Goal: Information Seeking & Learning: Learn about a topic

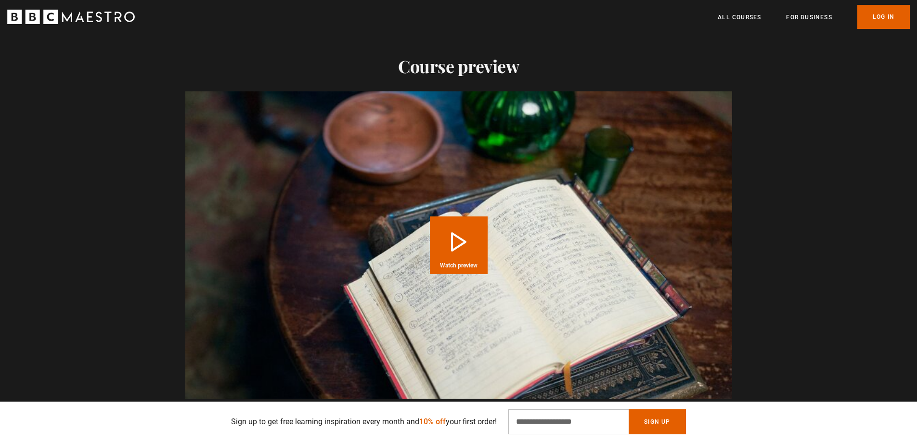
scroll to position [782, 0]
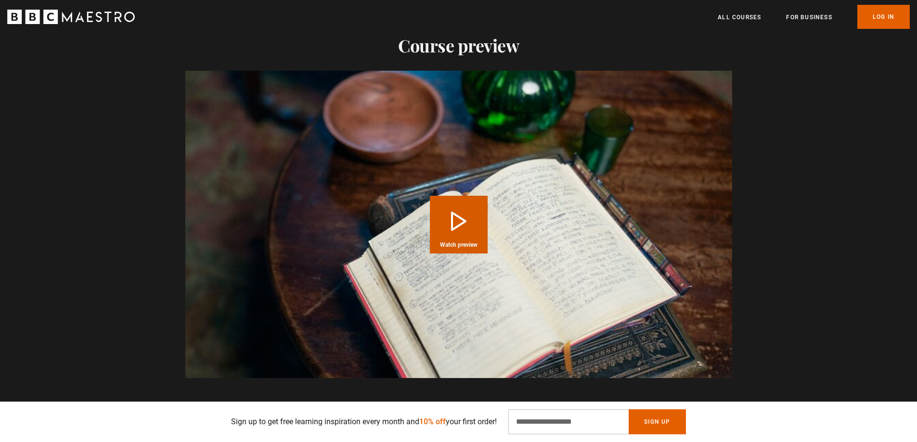
click at [456, 214] on button "Play Course overview for Storytelling with Alan Moore Watch preview" at bounding box center [459, 225] width 58 height 58
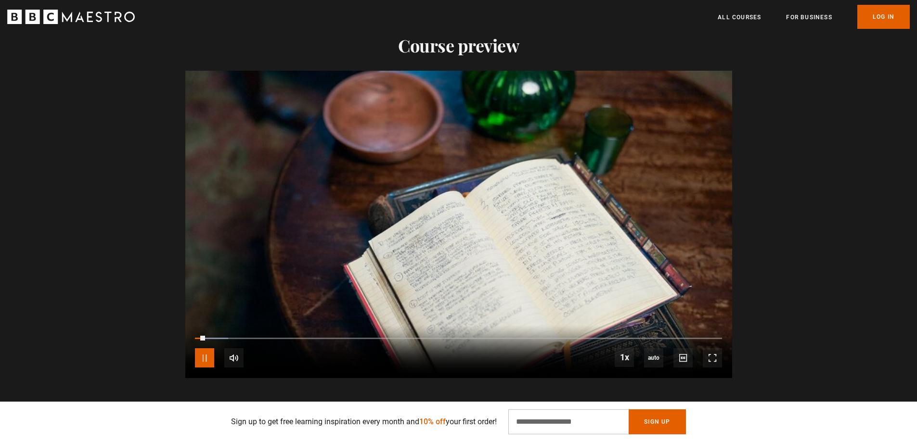
click at [198, 349] on span "Video Player" at bounding box center [204, 357] width 19 height 19
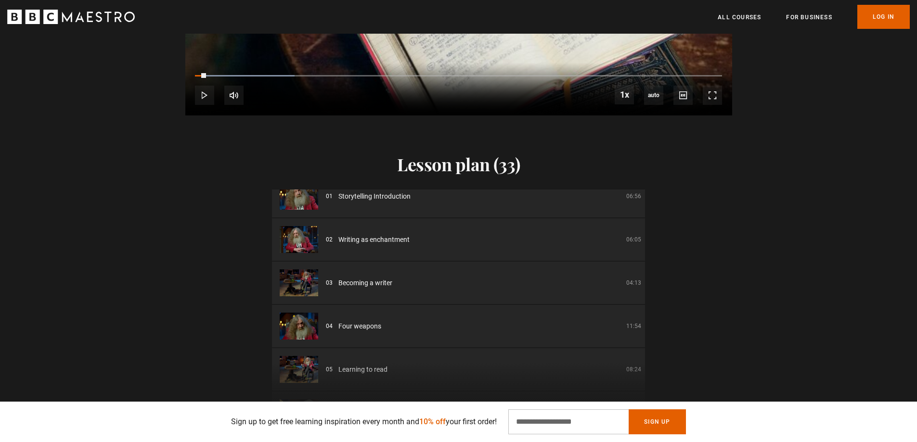
scroll to position [0, 0]
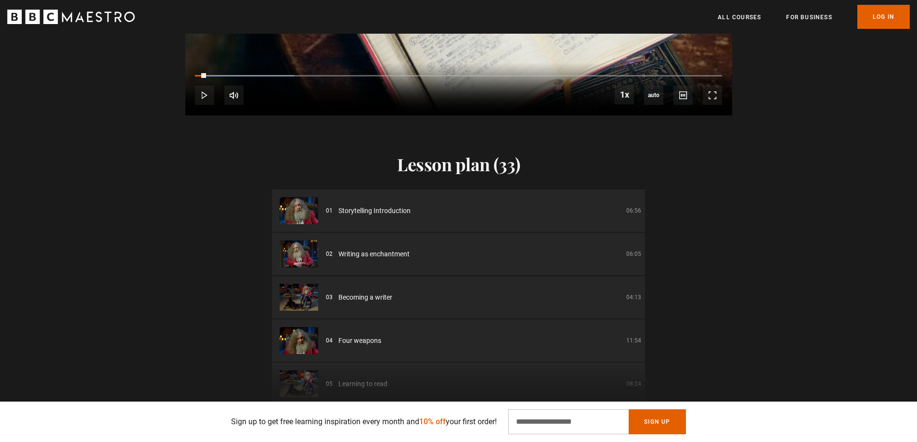
click at [295, 200] on img at bounding box center [299, 210] width 38 height 27
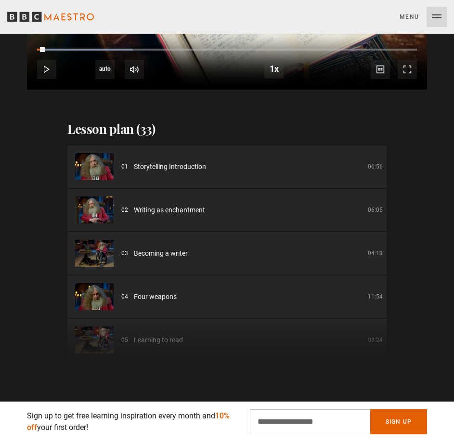
scroll to position [0, 579]
click at [94, 160] on img at bounding box center [94, 166] width 38 height 27
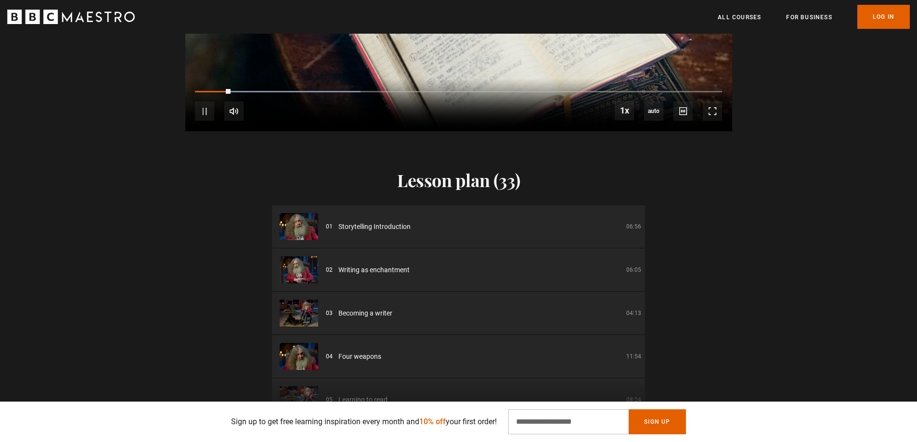
scroll to position [1046, 0]
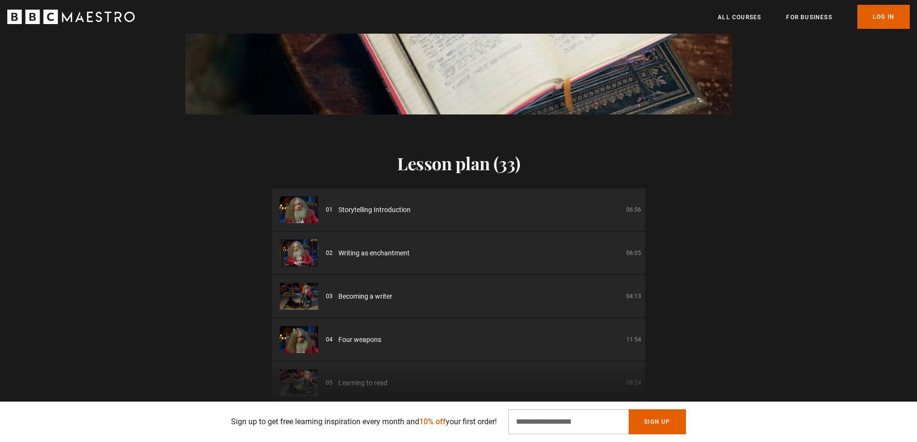
click at [372, 205] on span "Storytelling Introduction" at bounding box center [374, 210] width 72 height 10
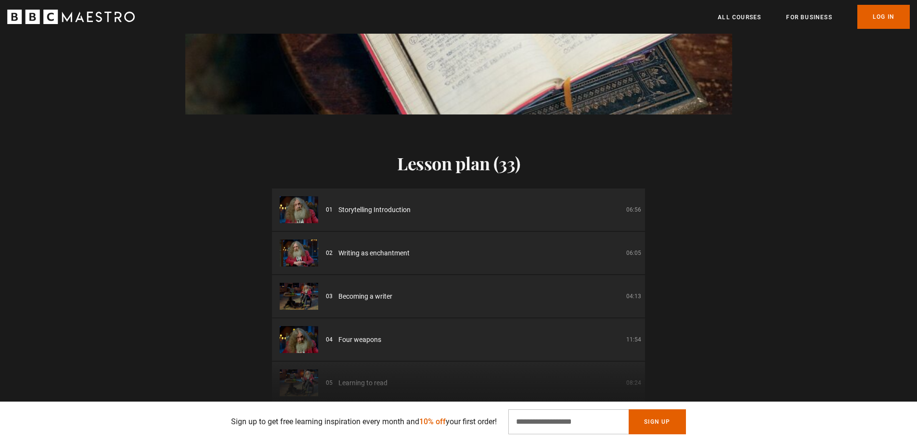
click at [693, 189] on div "Lesson plan (33) 01 Storytelling Introduction 06:56 02 Writing as enchantment 0…" at bounding box center [458, 267] width 917 height 305
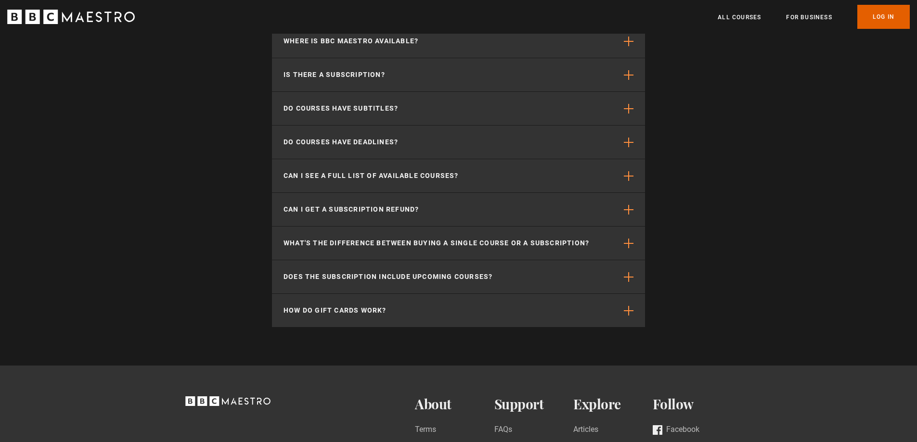
scroll to position [1982, 0]
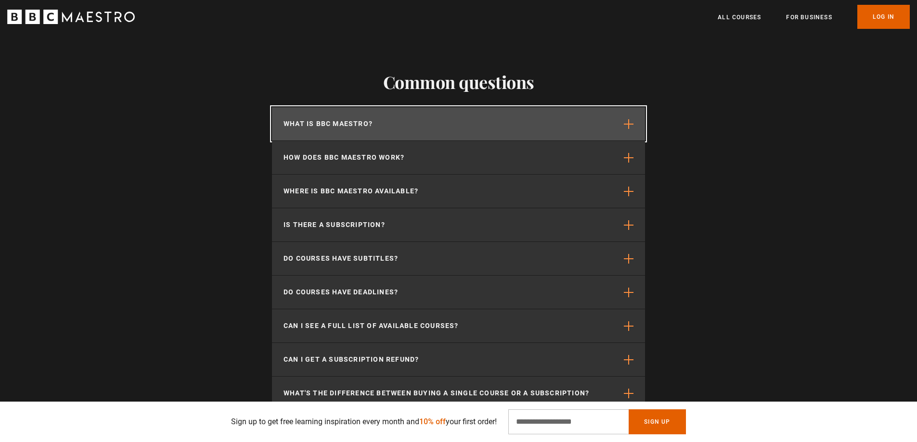
click at [447, 115] on button "What is BBC Maestro?" at bounding box center [458, 123] width 373 height 33
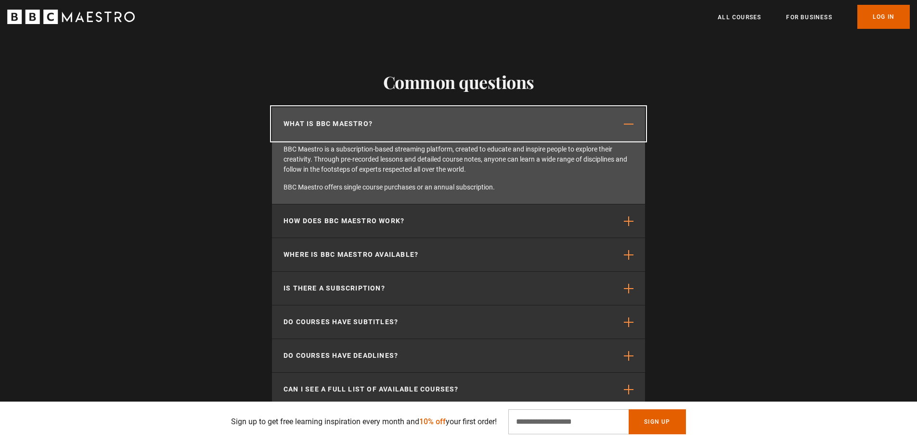
click at [447, 115] on button "What is BBC Maestro?" at bounding box center [458, 123] width 373 height 33
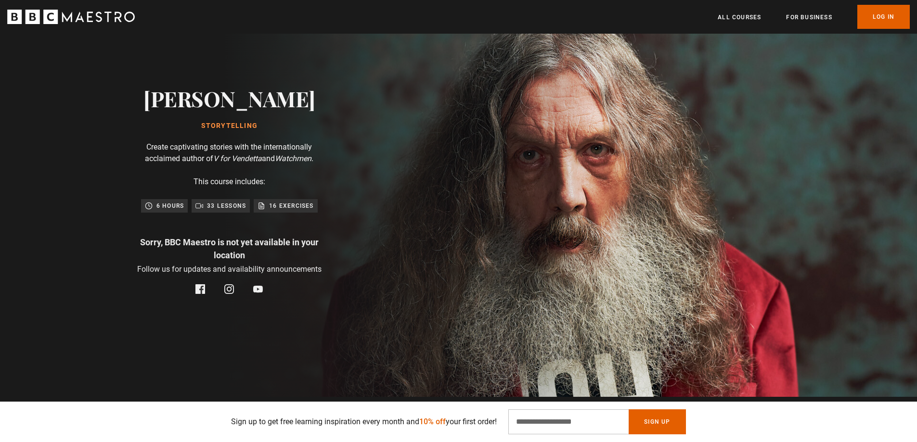
scroll to position [0, 1135]
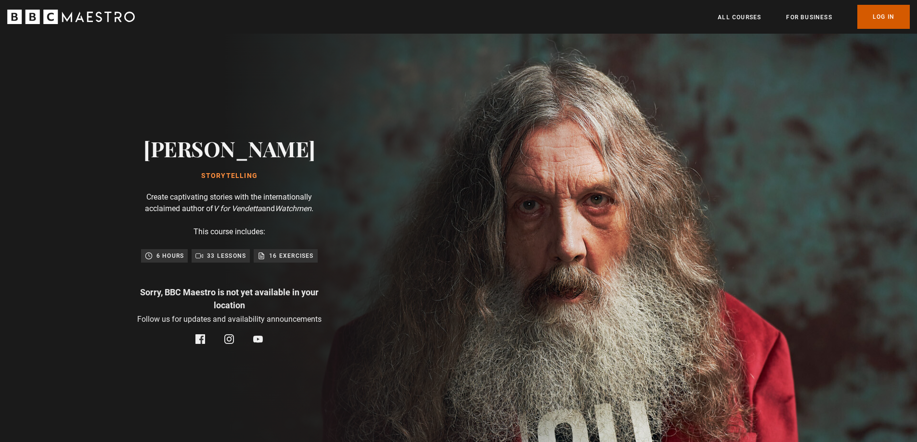
click at [885, 18] on link "Log In" at bounding box center [883, 17] width 52 height 24
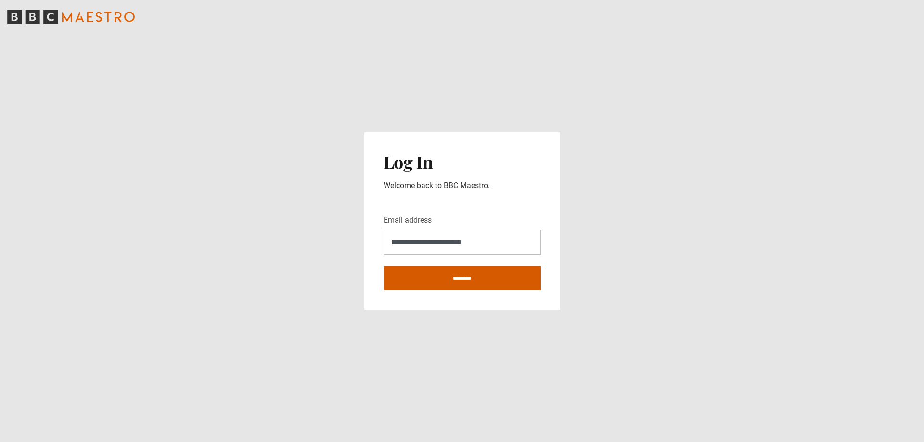
click at [451, 282] on input "********" at bounding box center [461, 279] width 157 height 24
type input "**********"
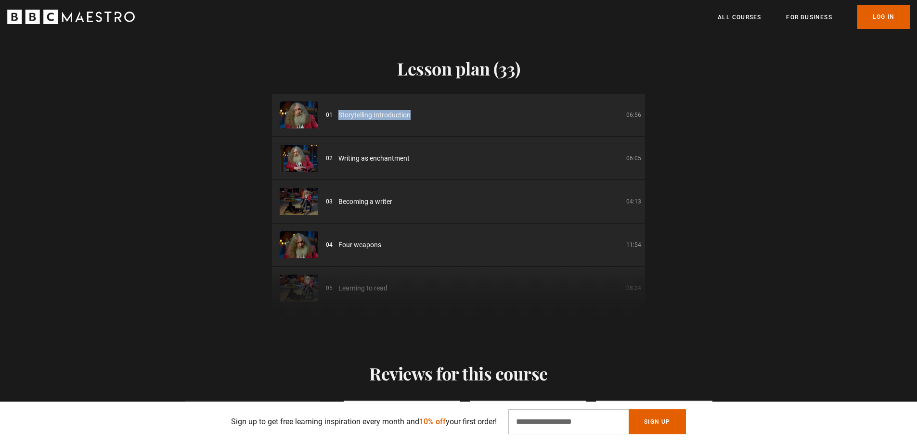
drag, startPoint x: 408, startPoint y: 102, endPoint x: 335, endPoint y: 103, distance: 72.7
click at [335, 110] on div "01 Storytelling Introduction 06:56" at bounding box center [483, 115] width 315 height 10
copy span "Storytelling Introduction"
